Goal: Browse casually: Explore the website without a specific task or goal

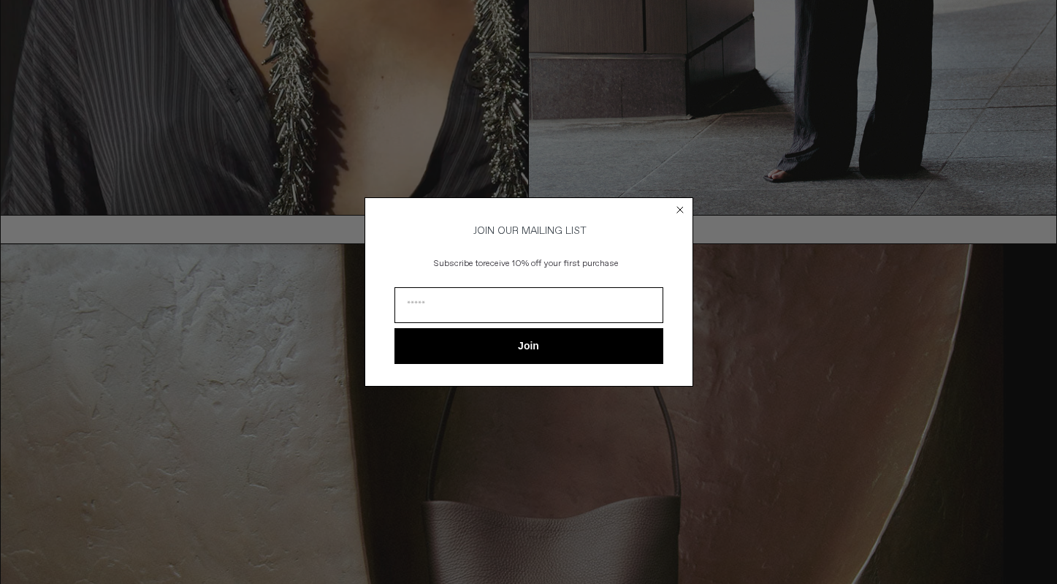
click at [678, 207] on circle "Close dialog" at bounding box center [680, 210] width 14 height 14
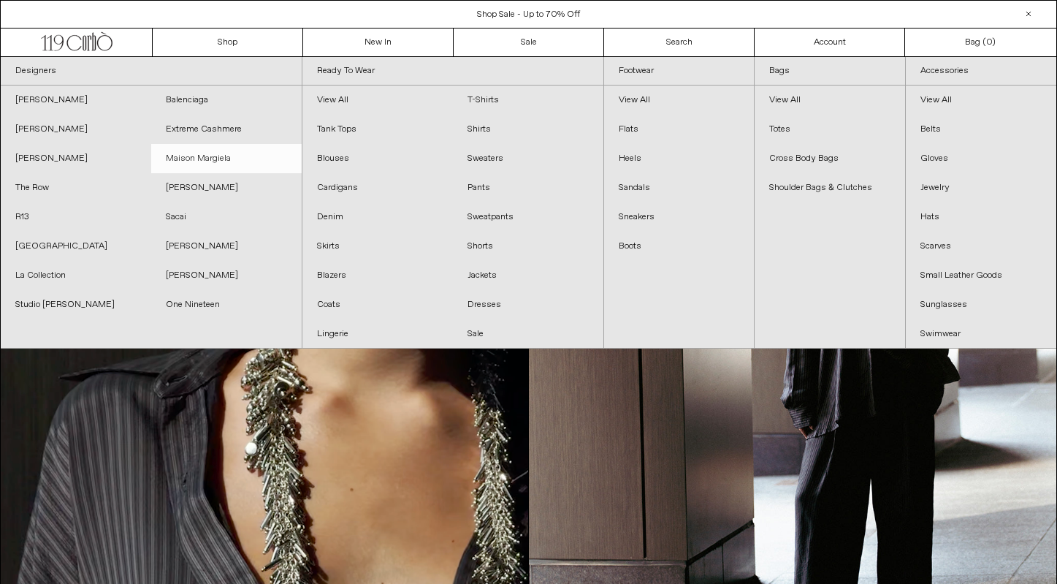
click at [214, 159] on link "Maison Margiela" at bounding box center [226, 158] width 150 height 29
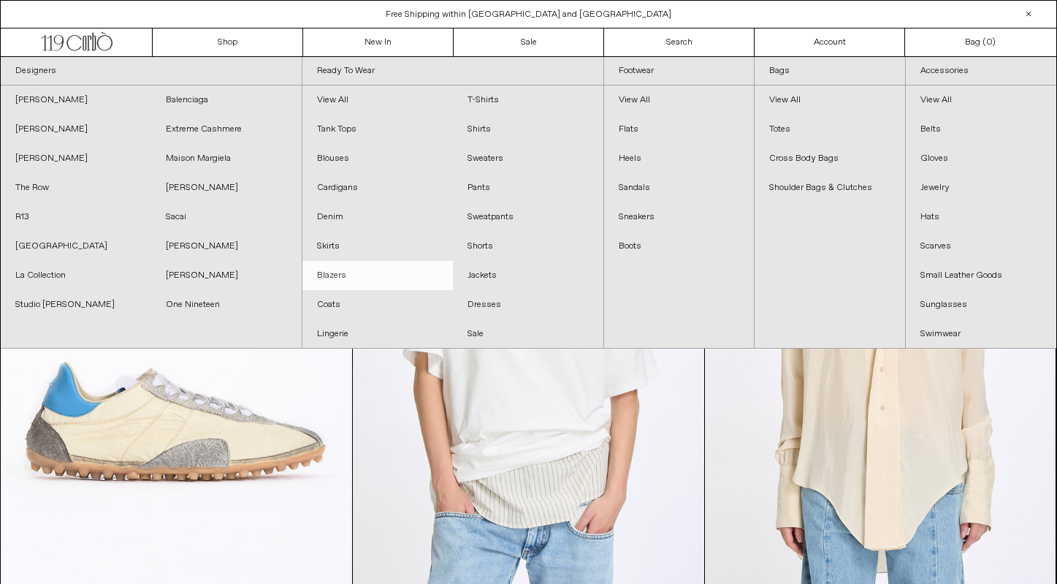
click at [329, 277] on link "Blazers" at bounding box center [377, 275] width 150 height 29
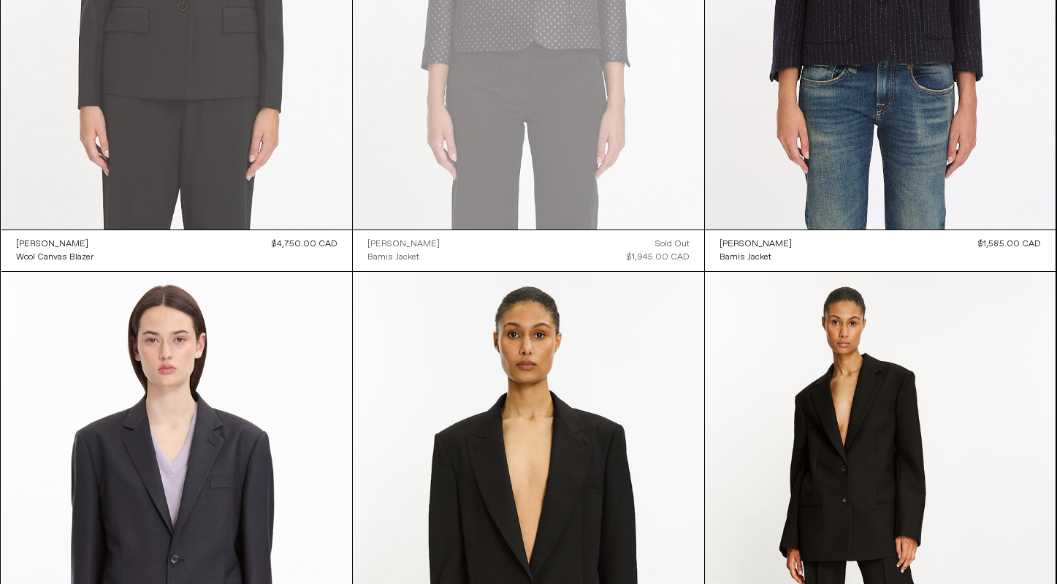
scroll to position [381, 0]
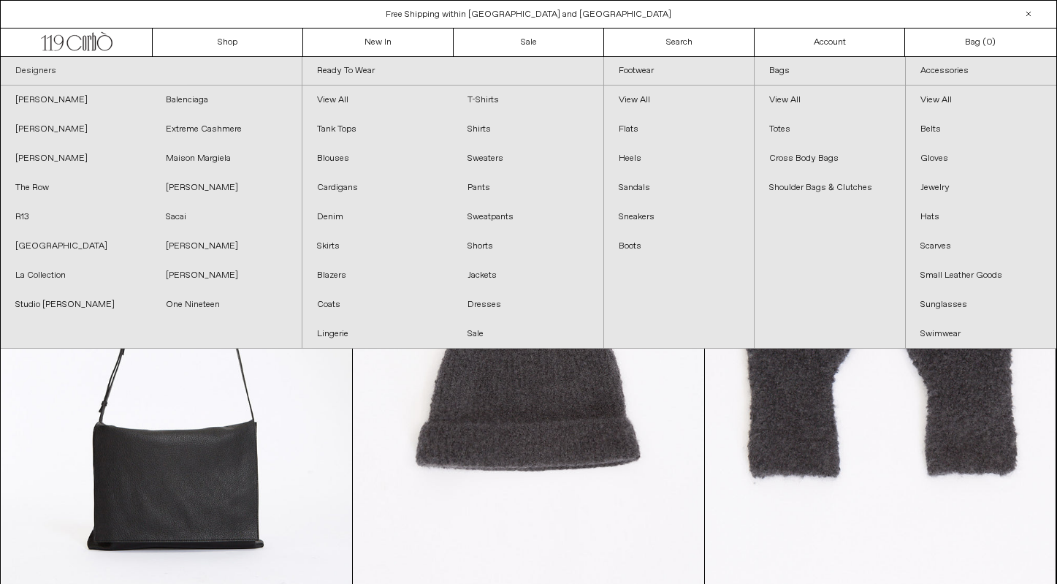
click at [39, 72] on link "Designers" at bounding box center [151, 71] width 301 height 28
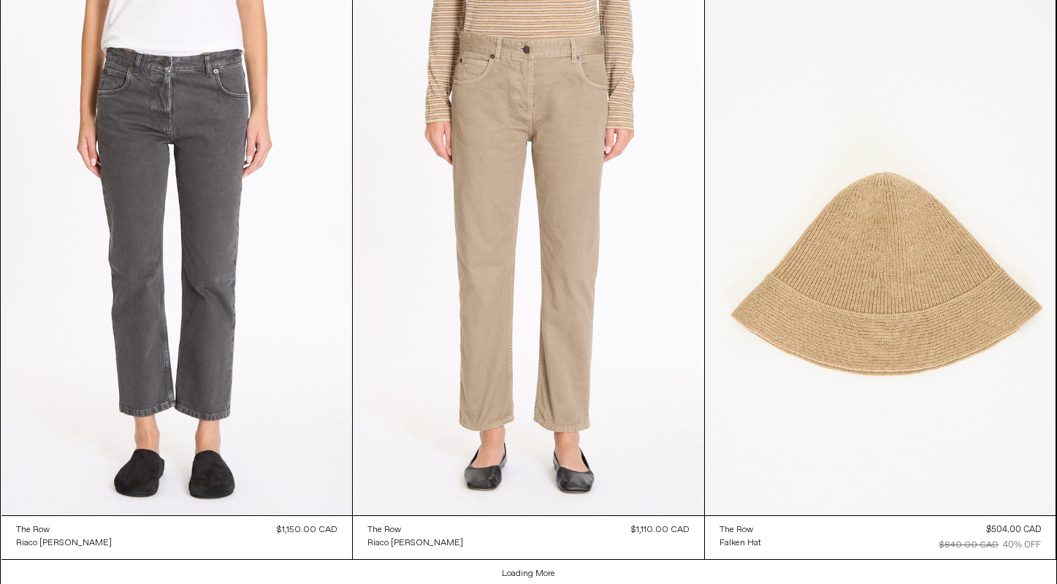
scroll to position [40605, 0]
